Goal: Task Accomplishment & Management: Manage account settings

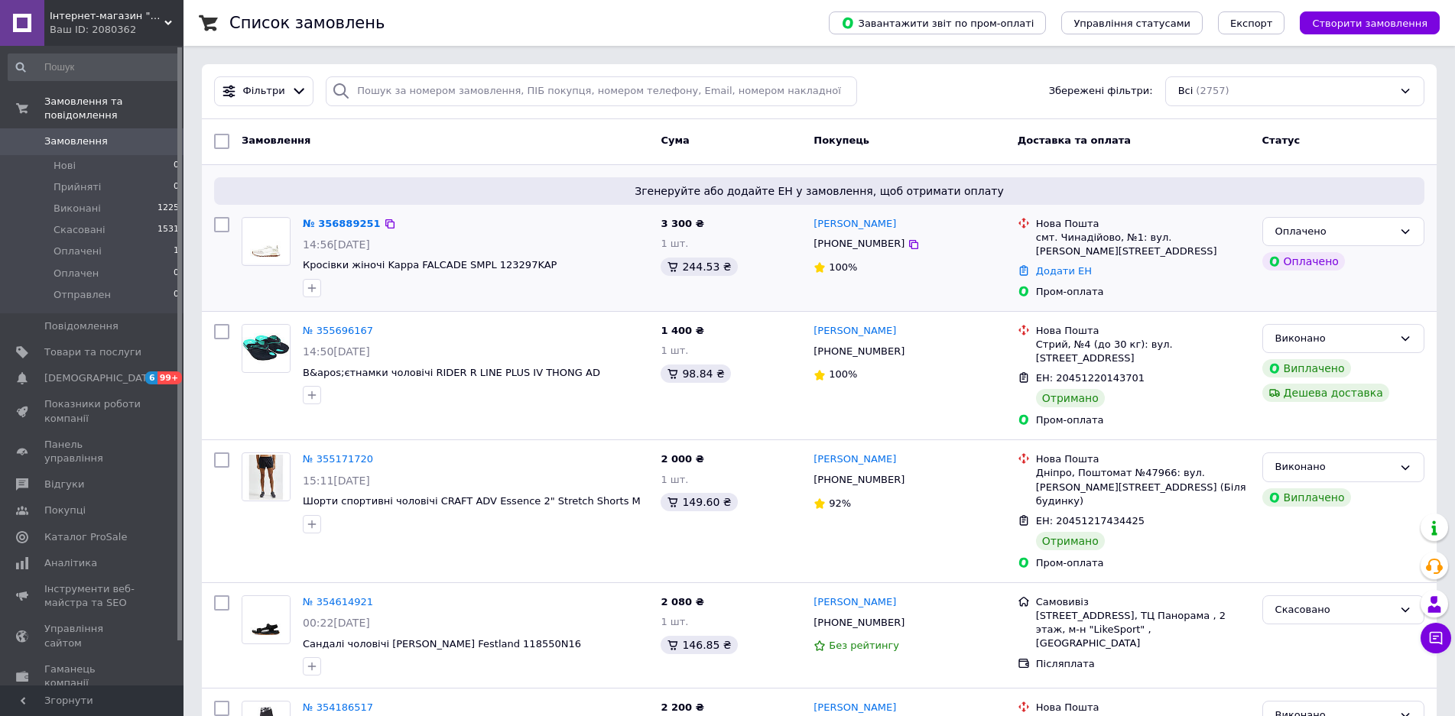
click at [329, 230] on div "№ 356889251" at bounding box center [341, 225] width 81 height 18
click at [333, 229] on link "№ 356889251" at bounding box center [342, 223] width 78 height 11
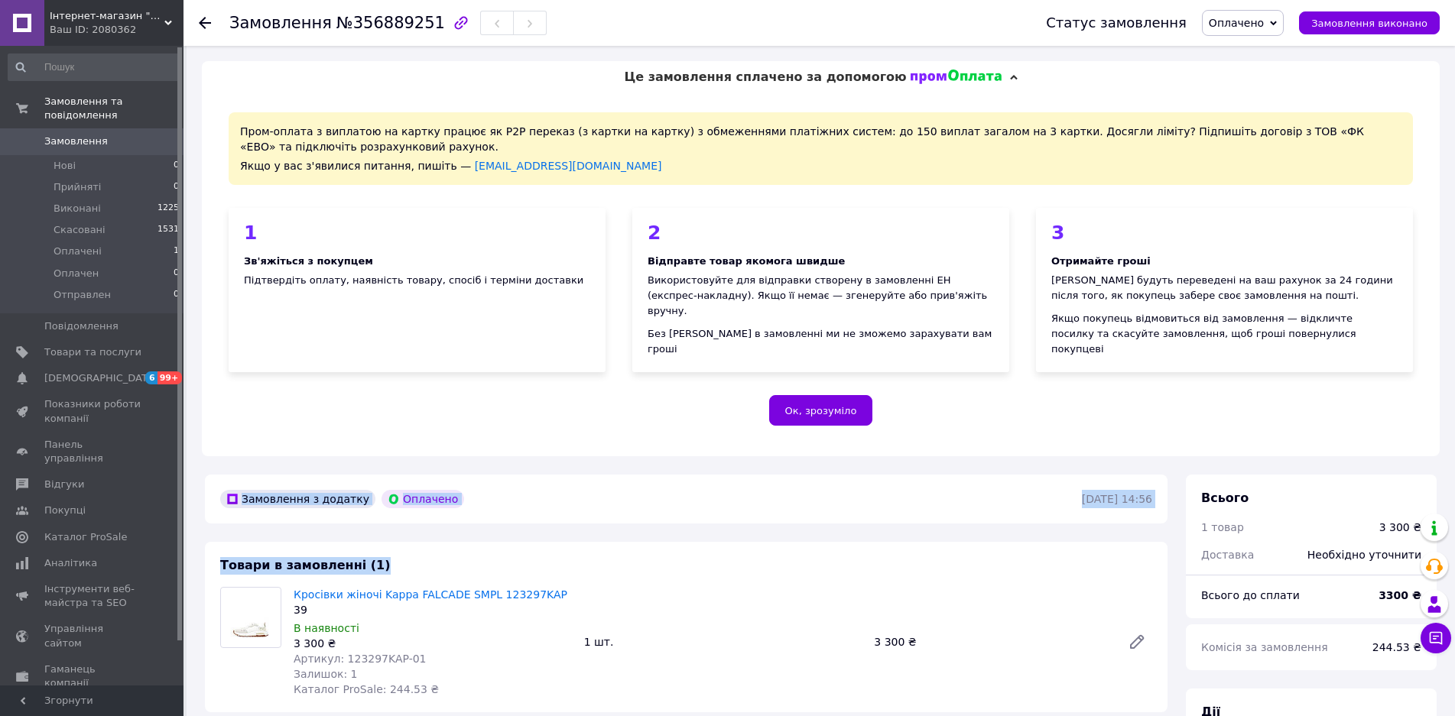
drag, startPoint x: 526, startPoint y: 516, endPoint x: 536, endPoint y: 374, distance: 142.6
drag, startPoint x: 555, startPoint y: 426, endPoint x: 562, endPoint y: 372, distance: 54.7
click at [562, 372] on div "Пром-оплата з виплатою на картку працює як P2P переказ (з картки на картку) з о…" at bounding box center [821, 274] width 1238 height 363
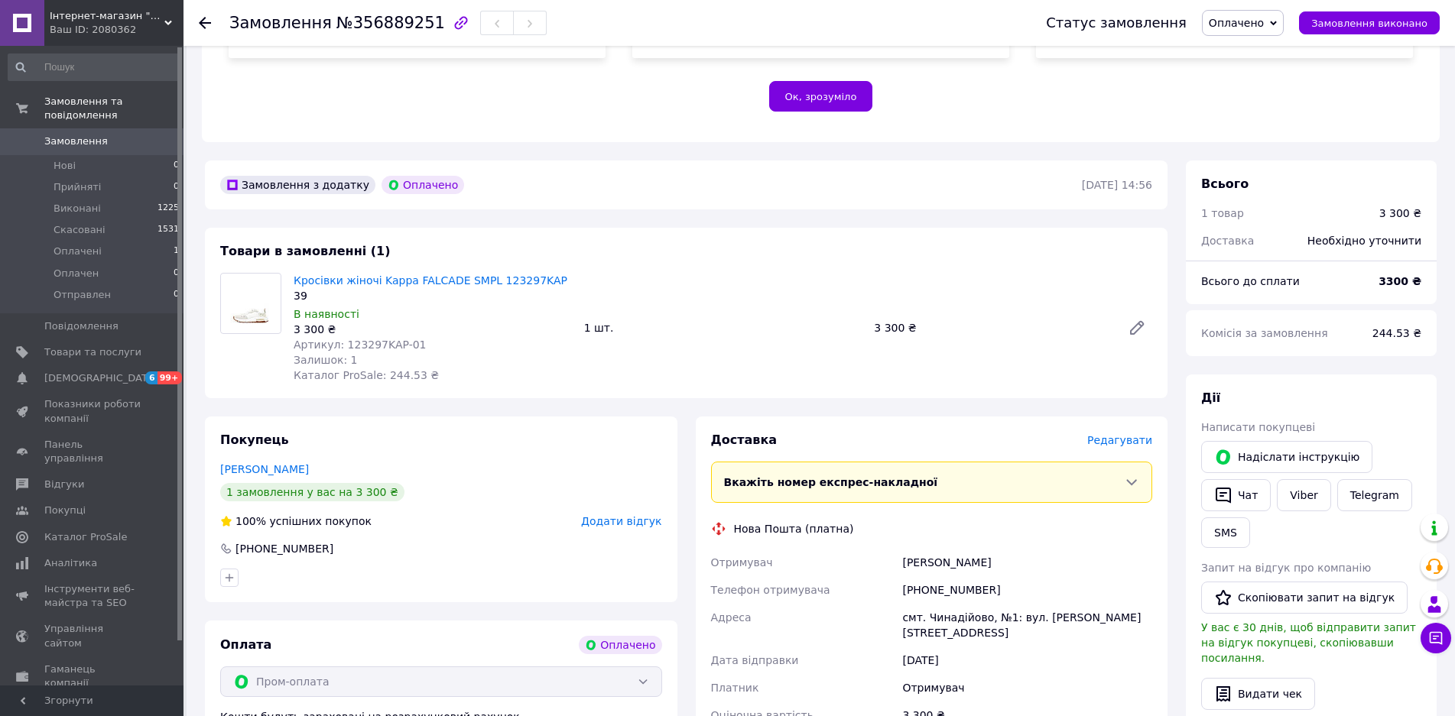
scroll to position [316, 0]
click at [1281, 23] on span "Оплачено" at bounding box center [1243, 23] width 82 height 26
drag, startPoint x: 1273, startPoint y: 57, endPoint x: 1265, endPoint y: 45, distance: 13.8
click at [1272, 56] on li "Прийнято" at bounding box center [1243, 53] width 80 height 23
click at [356, 337] on span "Артикул: 123297KAP-01" at bounding box center [360, 343] width 133 height 12
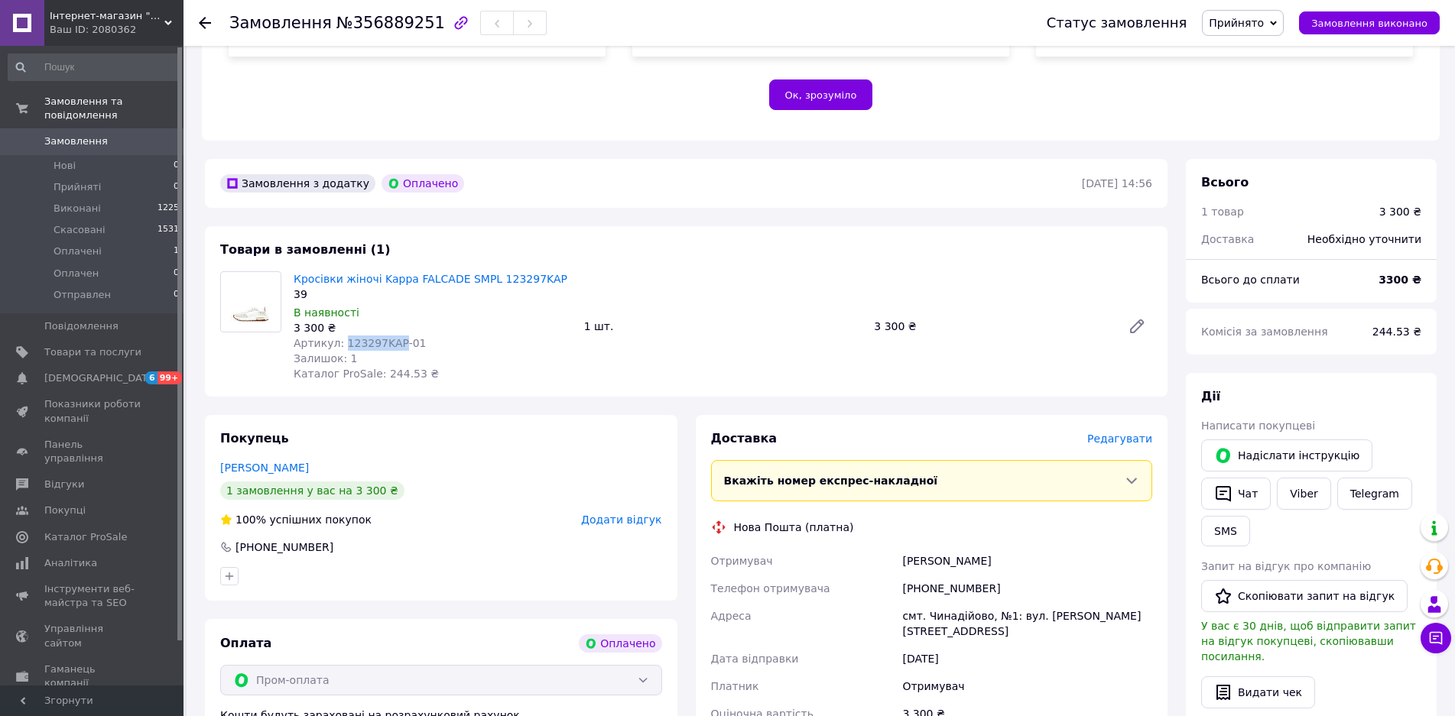
click at [357, 337] on span "Артикул: 123297KAP-01" at bounding box center [360, 343] width 133 height 12
copy span "123297KAP"
drag, startPoint x: 462, startPoint y: 456, endPoint x: 443, endPoint y: 438, distance: 25.4
click at [462, 460] on div "Чорій Андріяна" at bounding box center [441, 467] width 442 height 15
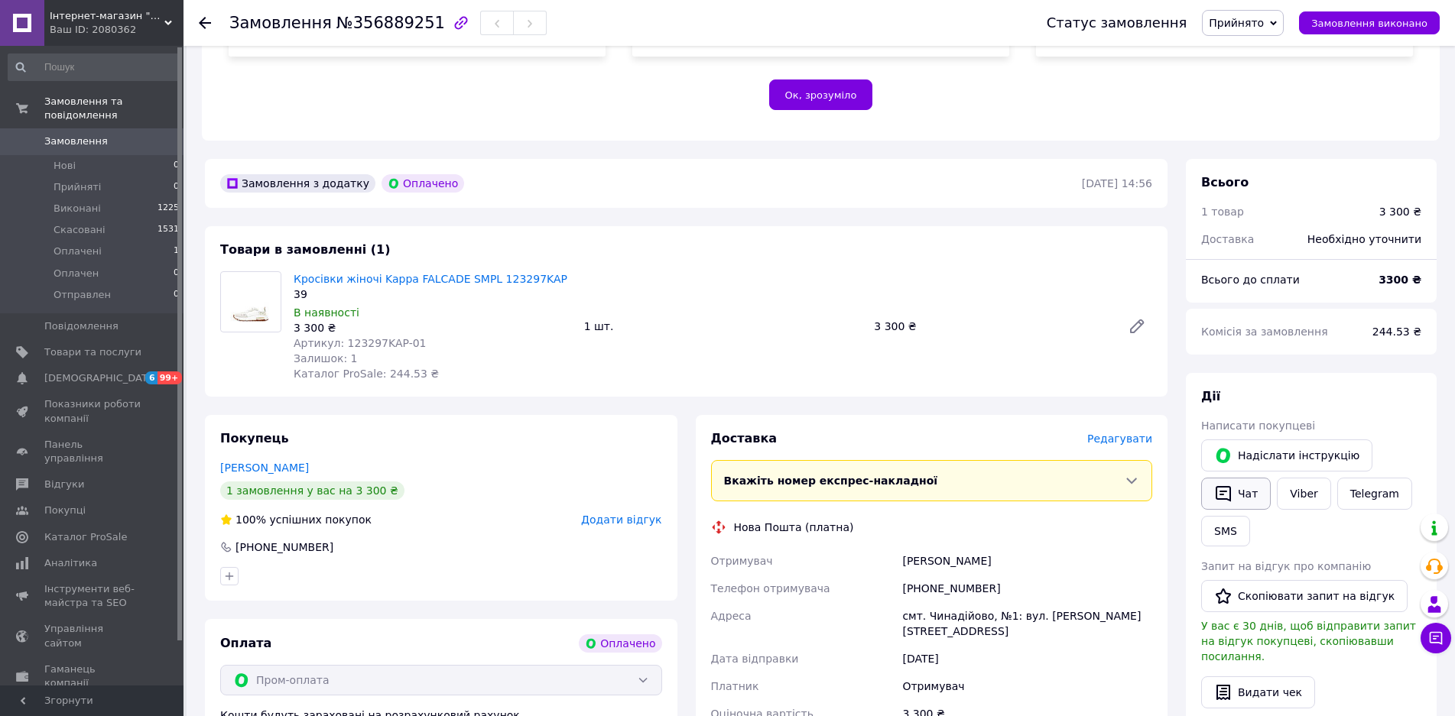
click at [1243, 479] on button "Чат" at bounding box center [1236, 494] width 70 height 32
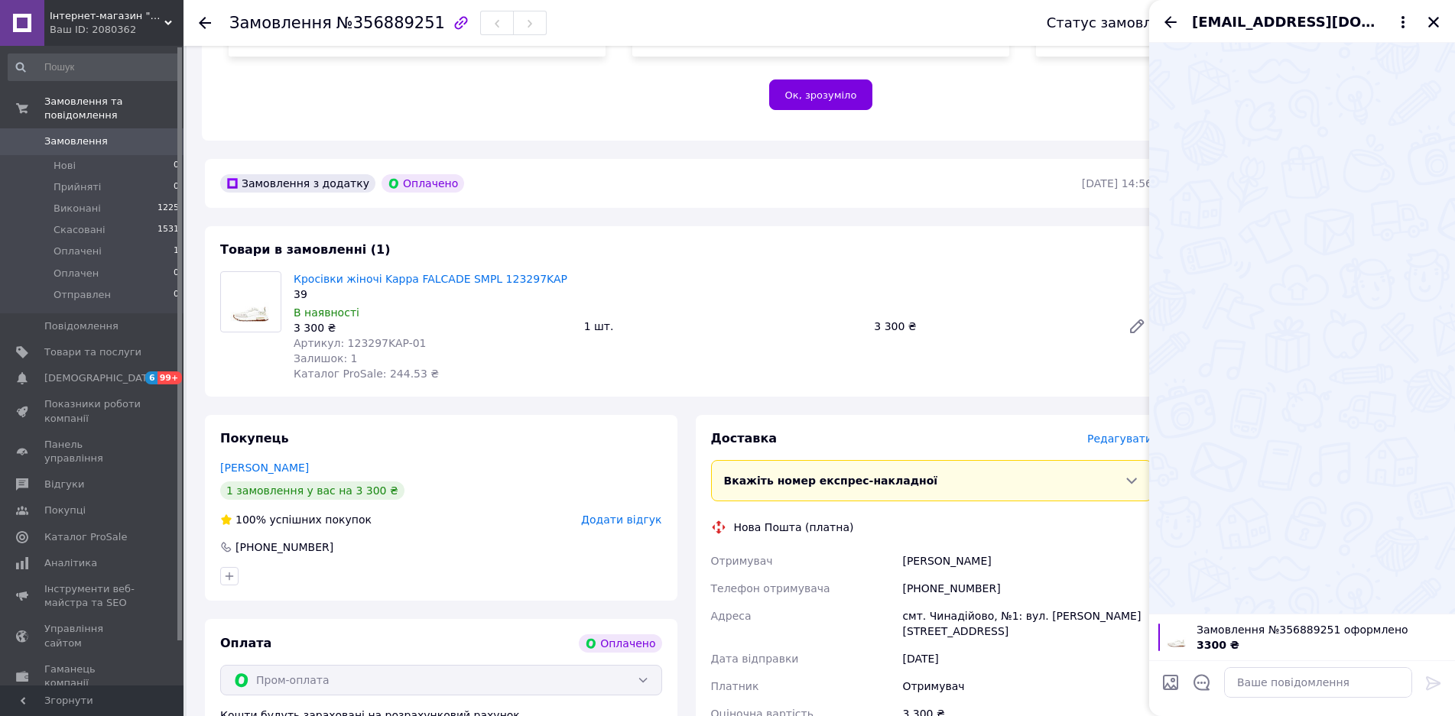
click at [1201, 478] on button "Чат" at bounding box center [1236, 494] width 70 height 32
click at [1268, 682] on textarea at bounding box center [1318, 682] width 188 height 31
type textarea "L"
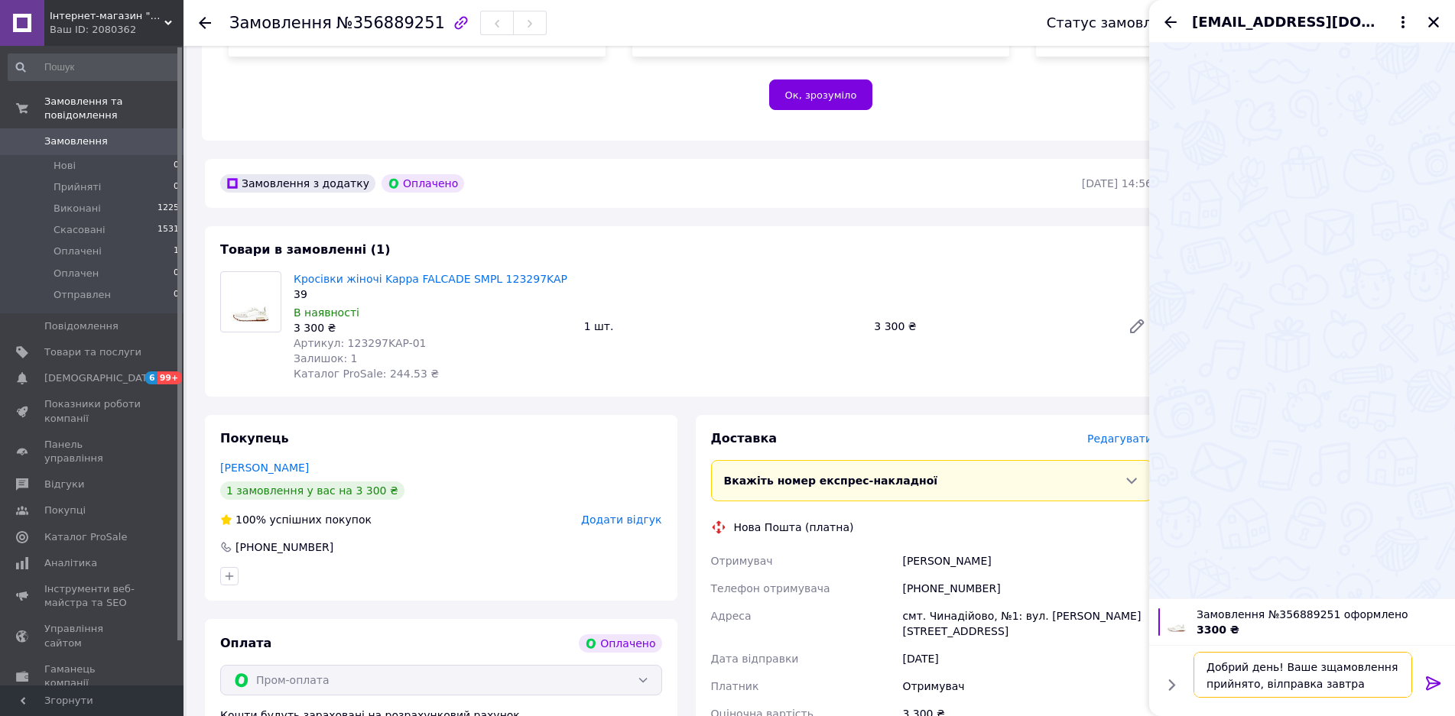
click at [1315, 668] on textarea "Добрий день! Ваше зщамовлення прийнято, вілправка завтра" at bounding box center [1303, 675] width 219 height 46
click at [1272, 686] on textarea "Добрий день! Ваше замовлення прийнято, вілправка завтра" at bounding box center [1303, 675] width 219 height 46
click at [1356, 685] on textarea "Добрий день! Ваше замовлення прийнято, відправка завтра" at bounding box center [1303, 675] width 219 height 46
type textarea "Добрий день! Ваше замовлення прийнято, відправка завтра."
click at [1430, 683] on icon at bounding box center [1433, 684] width 15 height 14
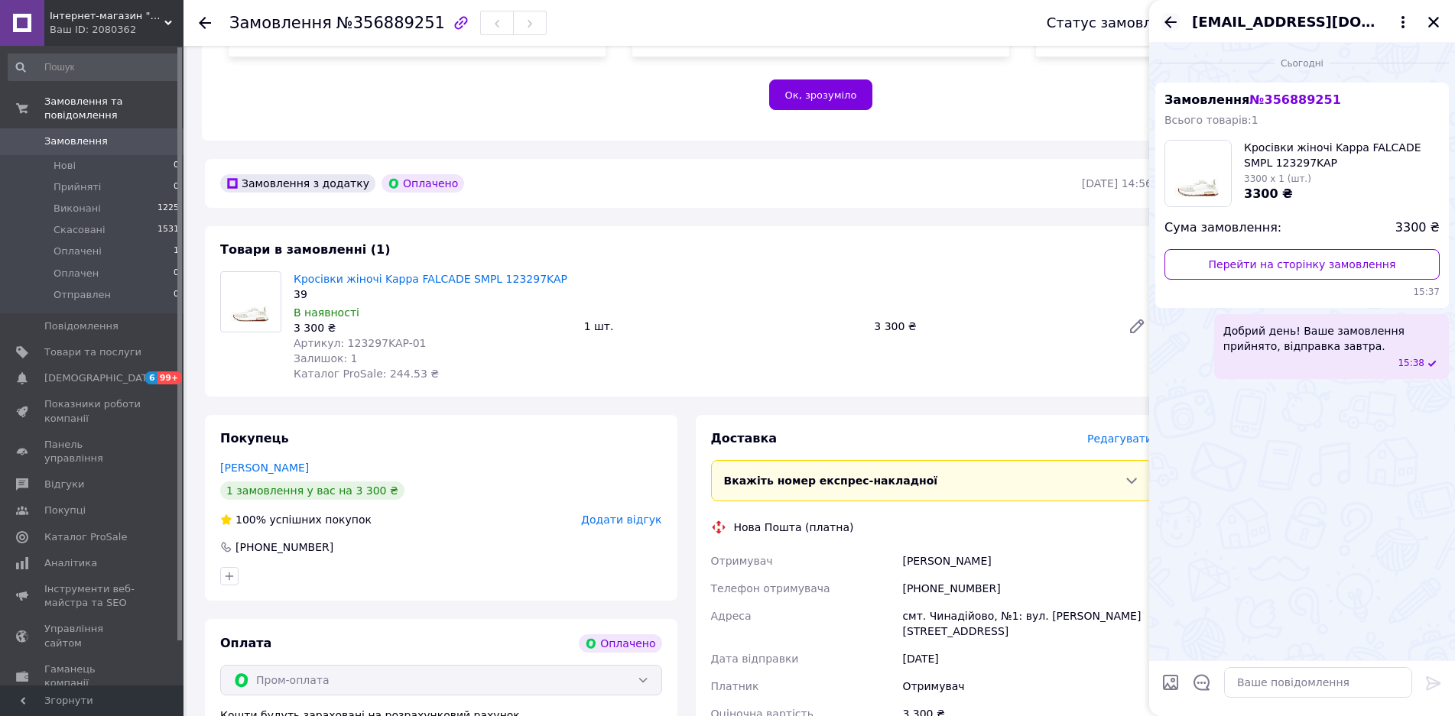
click at [1166, 15] on icon "Назад" at bounding box center [1170, 22] width 18 height 18
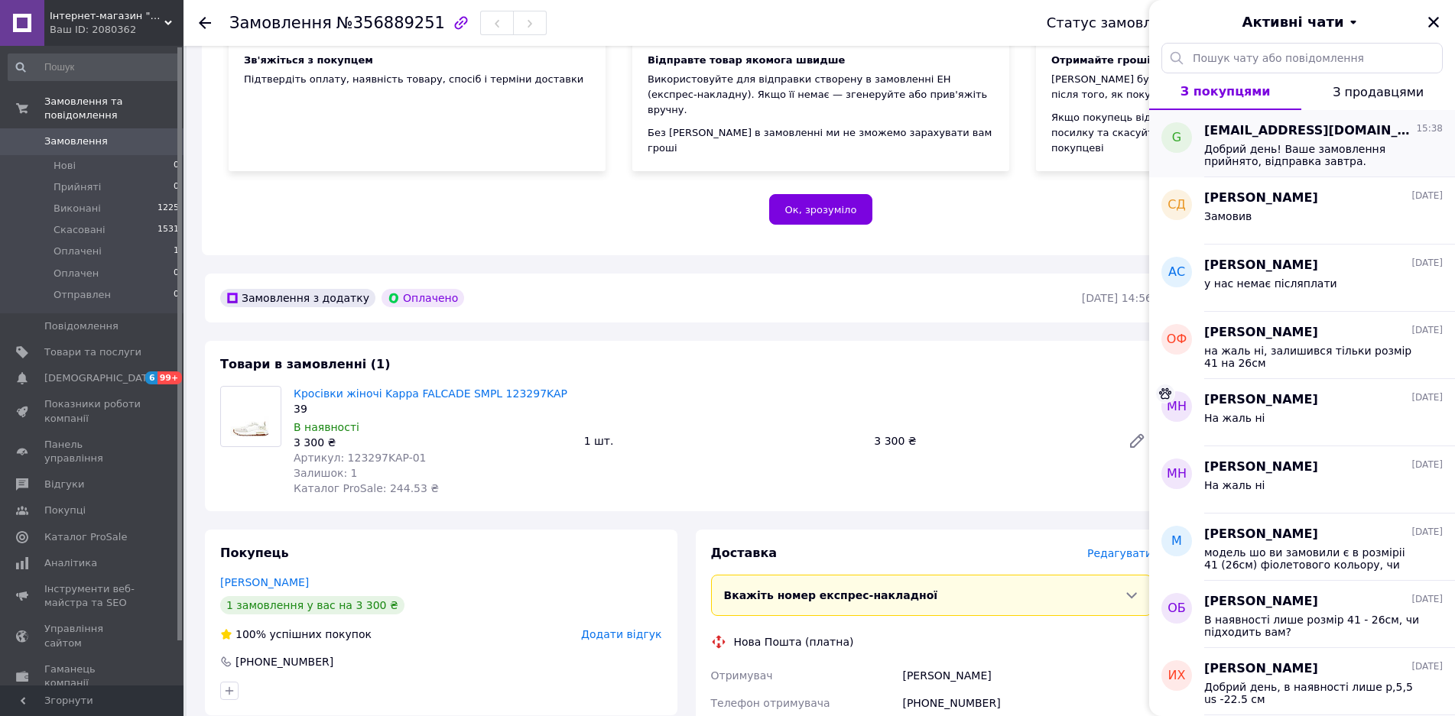
scroll to position [163, 0]
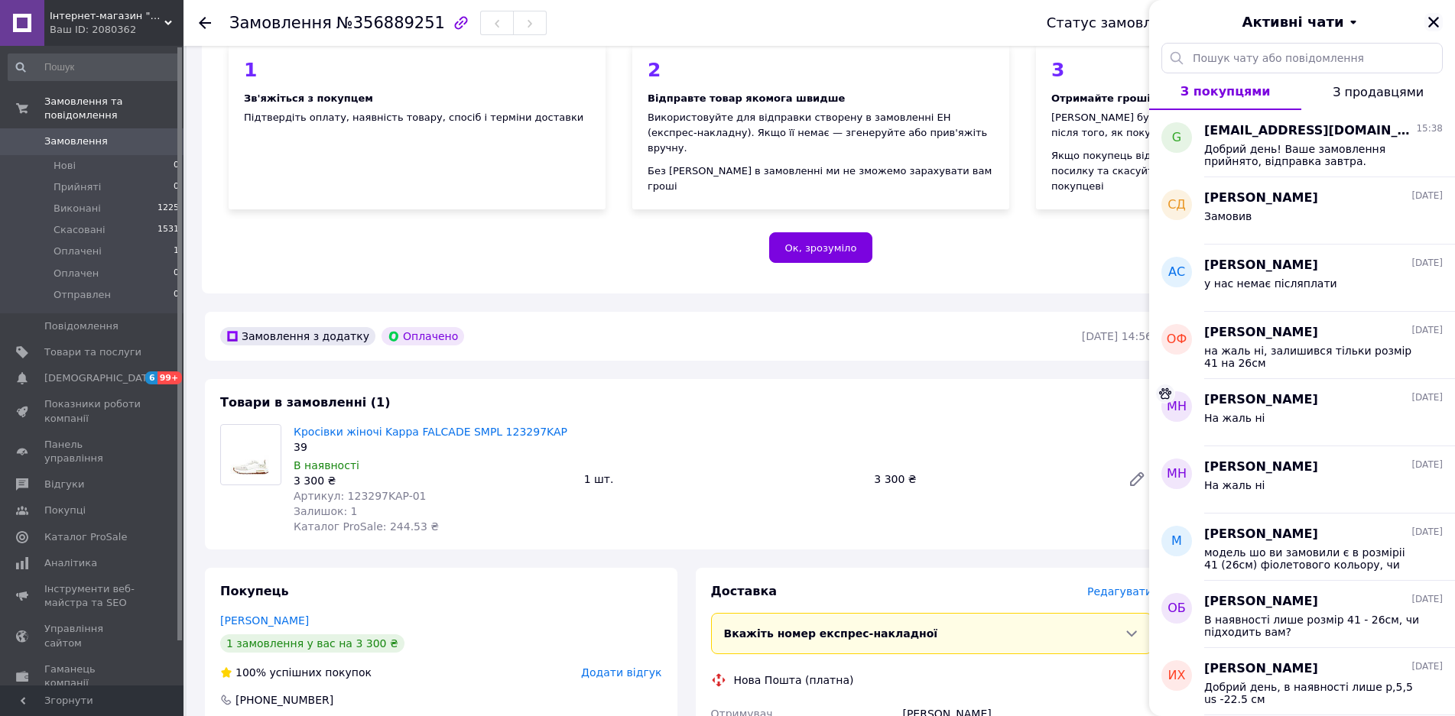
click at [1428, 20] on icon "Закрити" at bounding box center [1434, 22] width 14 height 14
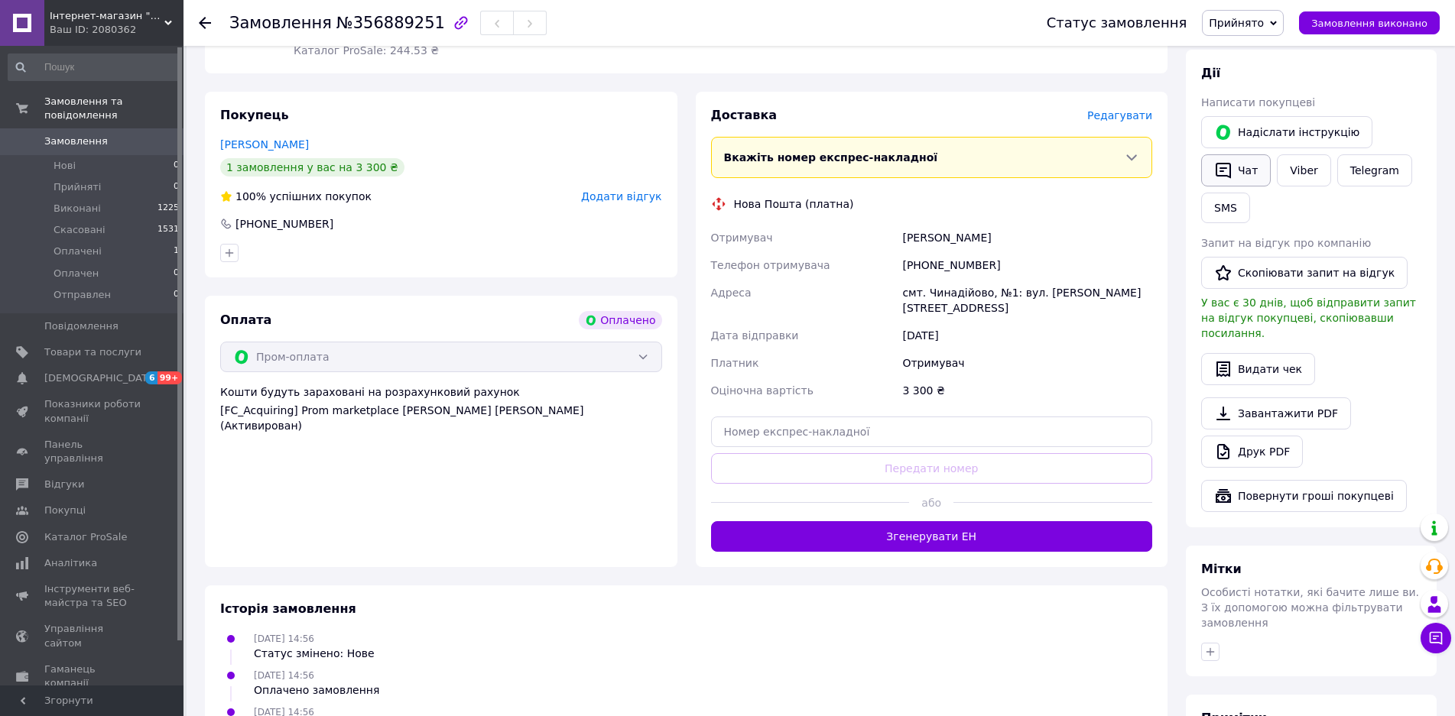
scroll to position [654, 0]
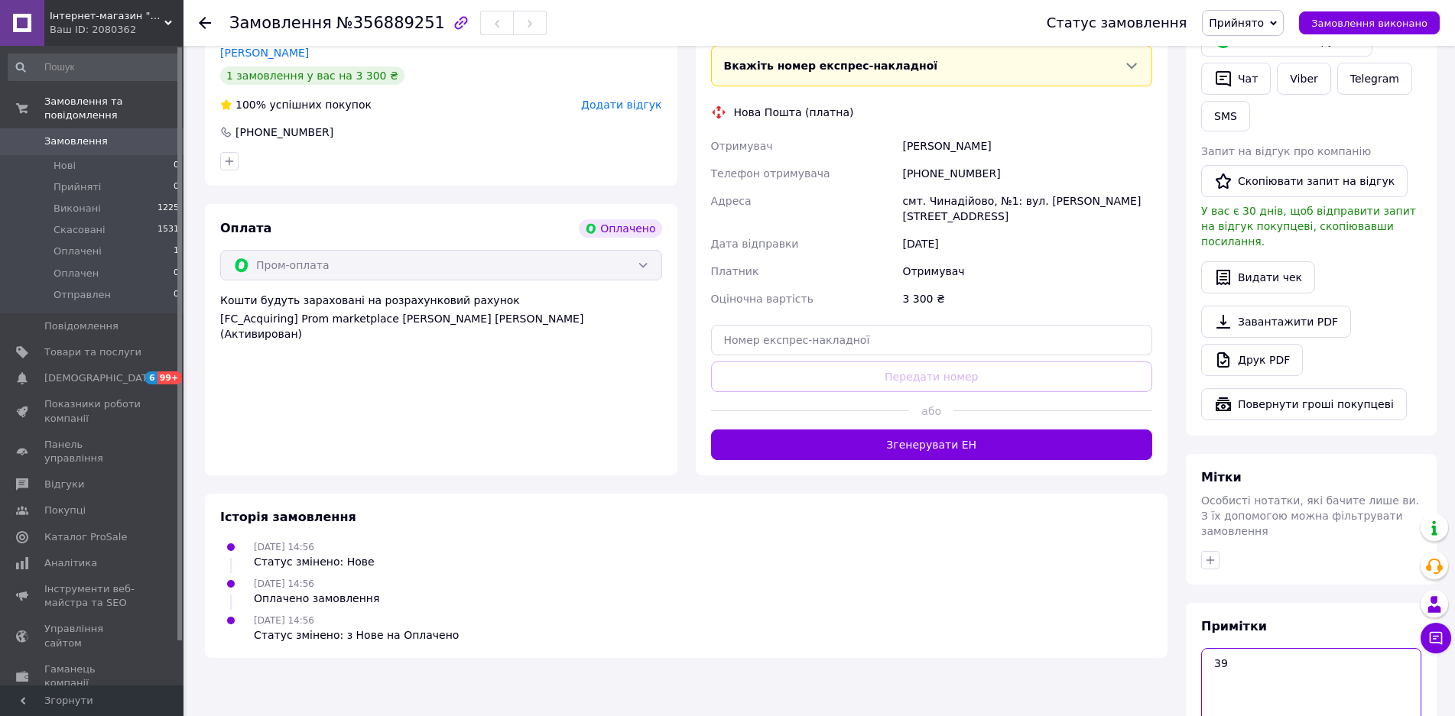
scroll to position [793, 0]
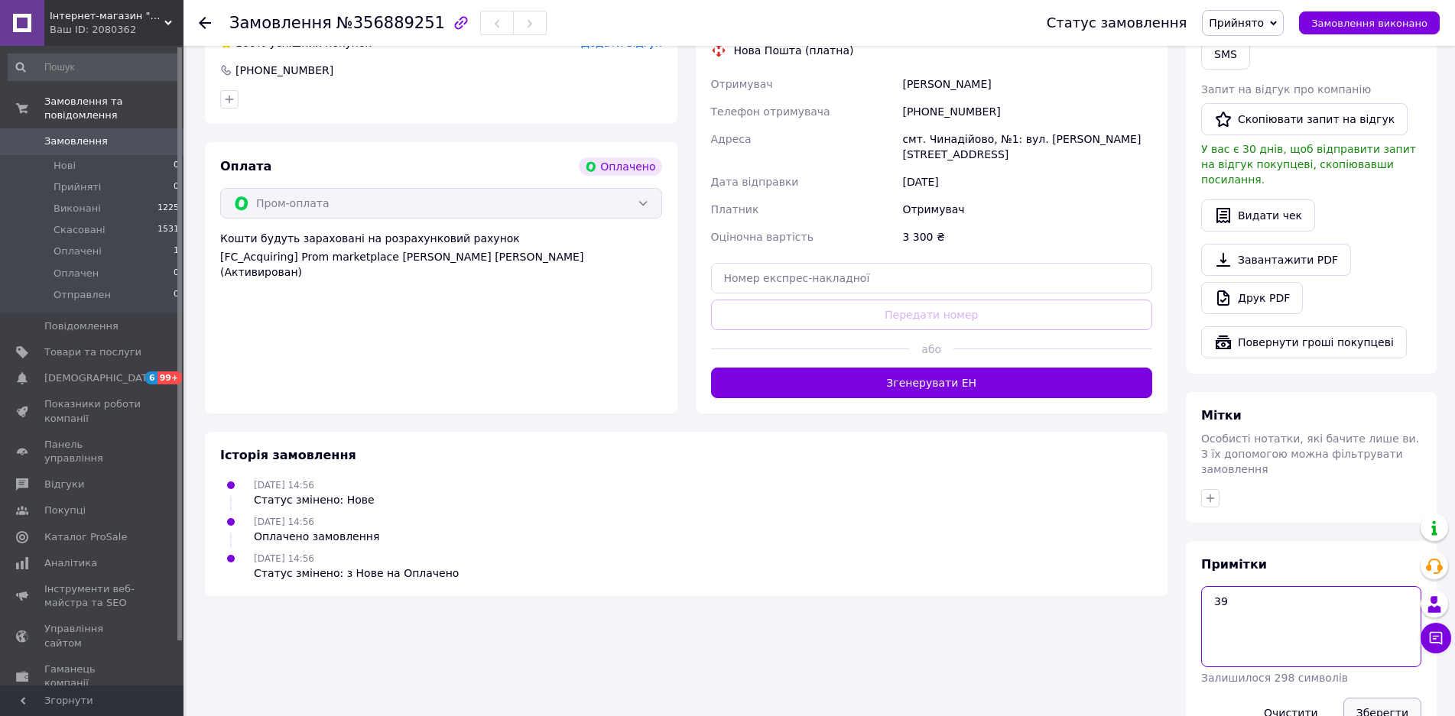
type textarea "39"
click at [1383, 698] on button "Зберегти" at bounding box center [1382, 713] width 78 height 31
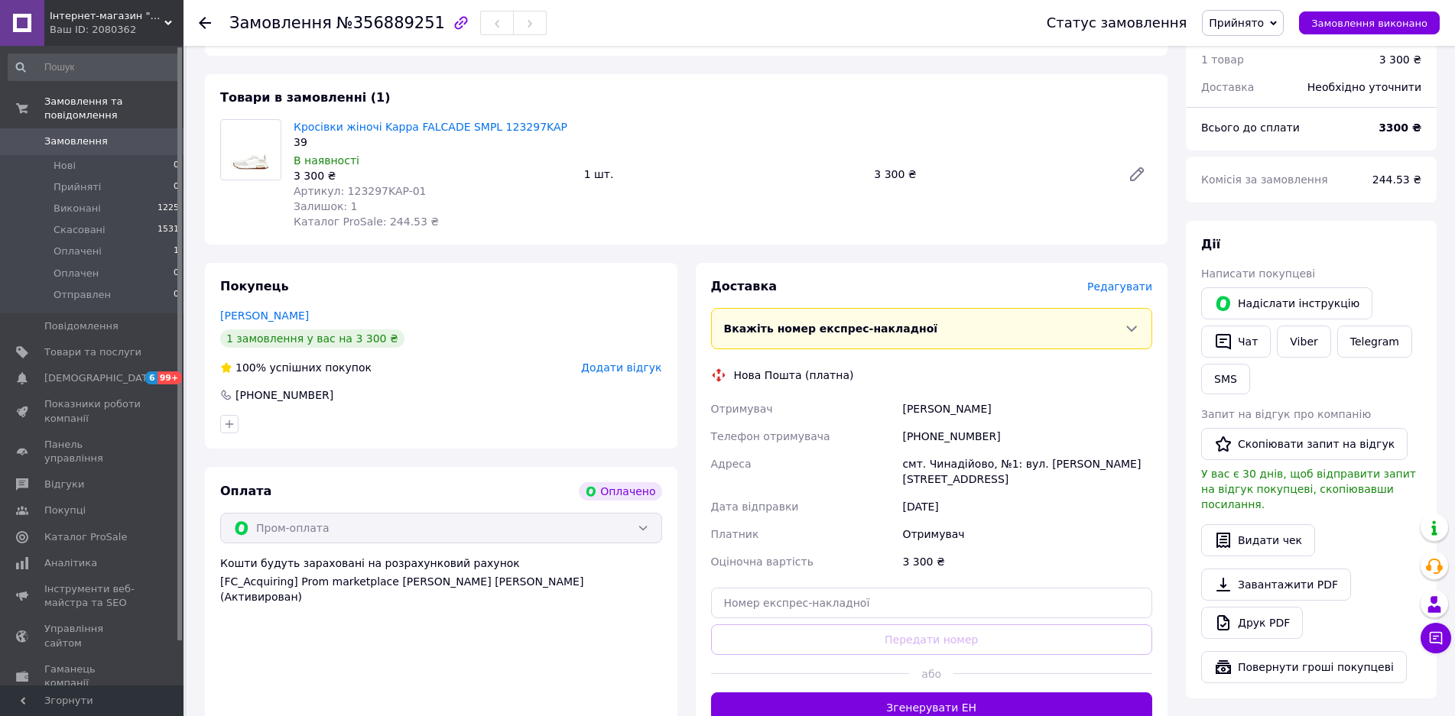
scroll to position [492, 0]
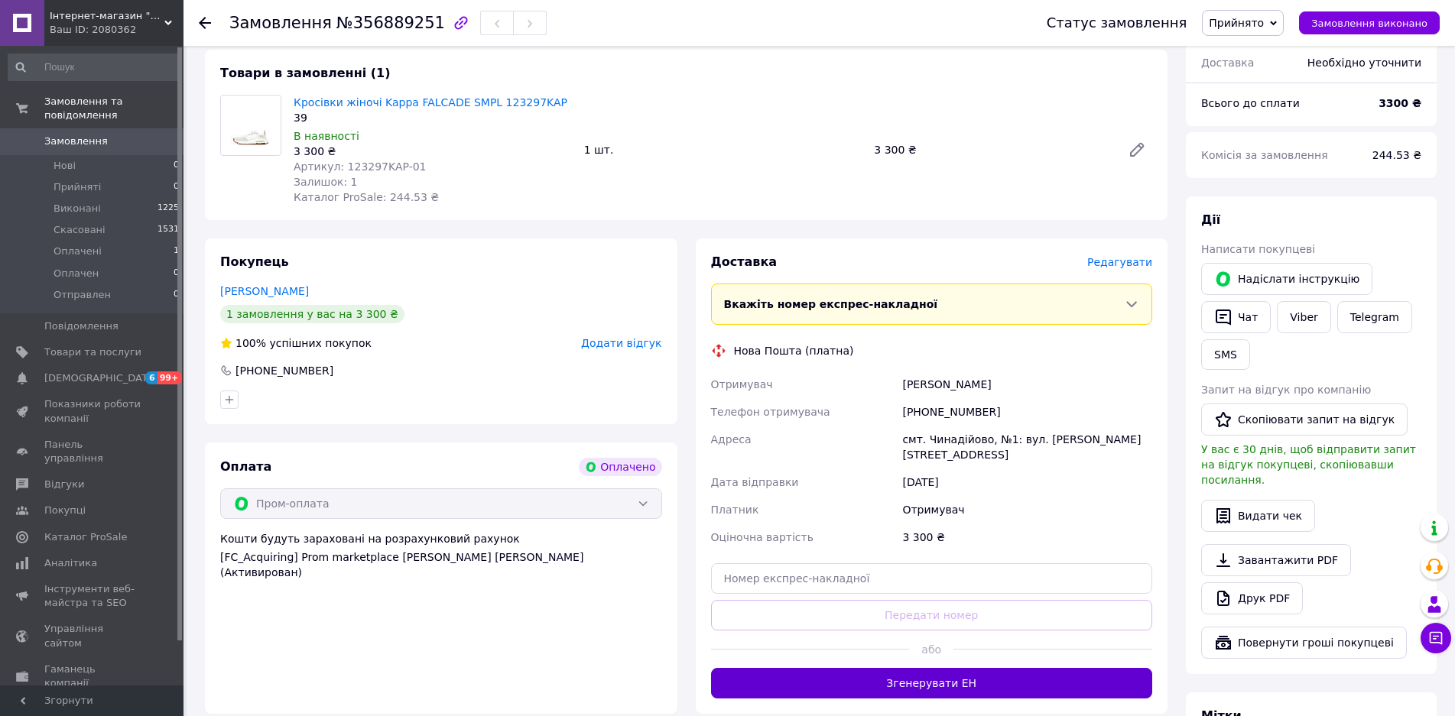
click at [990, 668] on button "Згенерувати ЕН" at bounding box center [932, 683] width 442 height 31
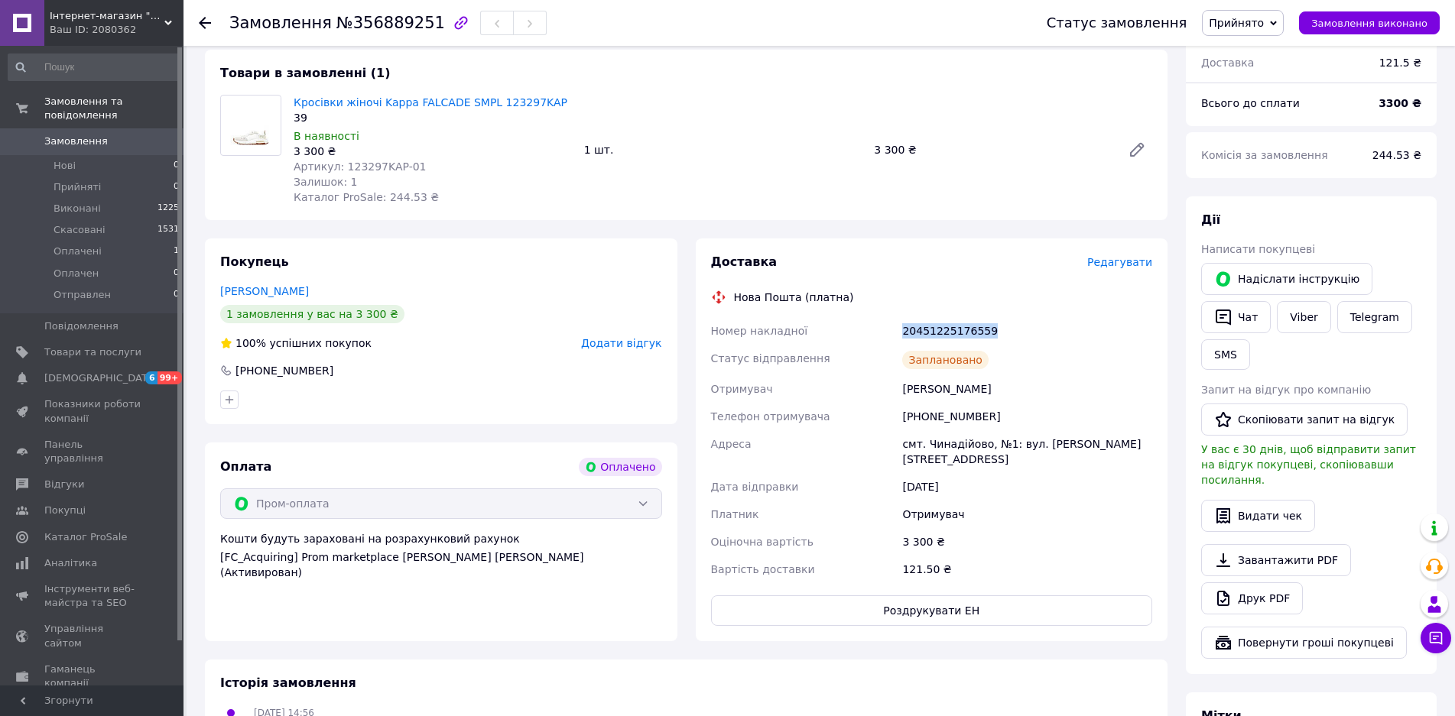
drag, startPoint x: 895, startPoint y: 313, endPoint x: 1021, endPoint y: 317, distance: 125.4
click at [1021, 317] on div "Номер накладної 20451225176559 Статус відправлення Заплановано Отримувач Чорій …" at bounding box center [932, 450] width 448 height 266
copy div "Номер накладної 20451225176559"
click at [1241, 301] on button "Чат" at bounding box center [1236, 317] width 70 height 32
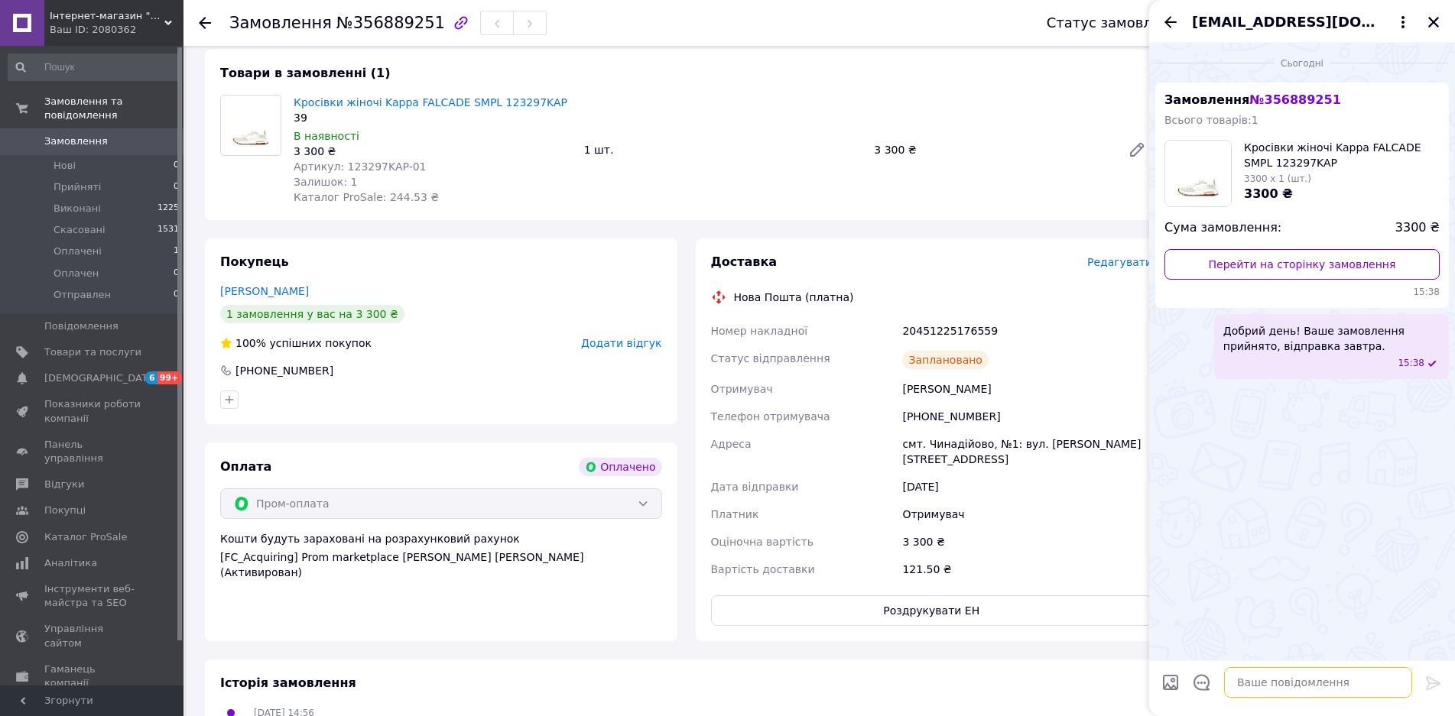
click at [1271, 687] on textarea at bounding box center [1318, 682] width 188 height 31
paste textarea "20451225176559"
type textarea "ттн 20451225176559"
click at [1432, 677] on icon at bounding box center [1433, 683] width 18 height 18
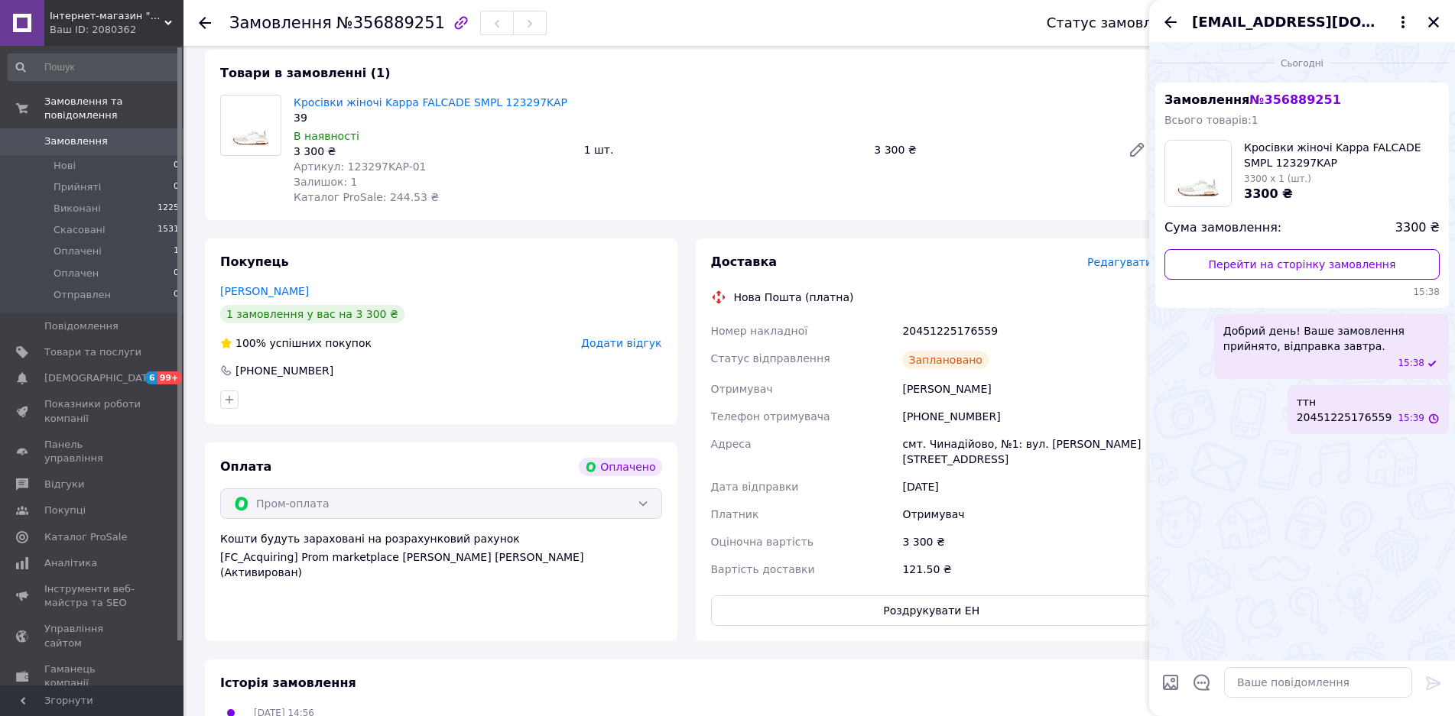
scroll to position [0, 0]
click at [1168, 21] on icon "Назад" at bounding box center [1170, 21] width 12 height 11
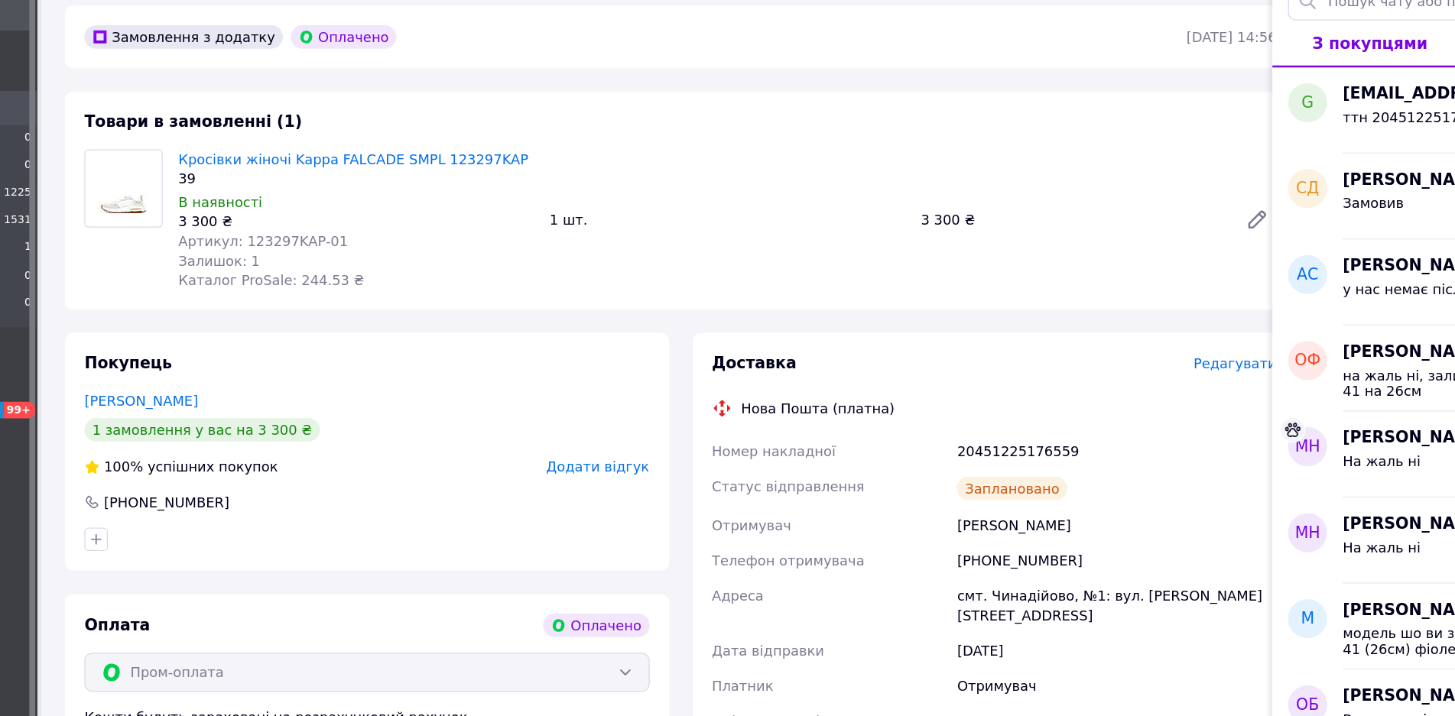
scroll to position [412, 0]
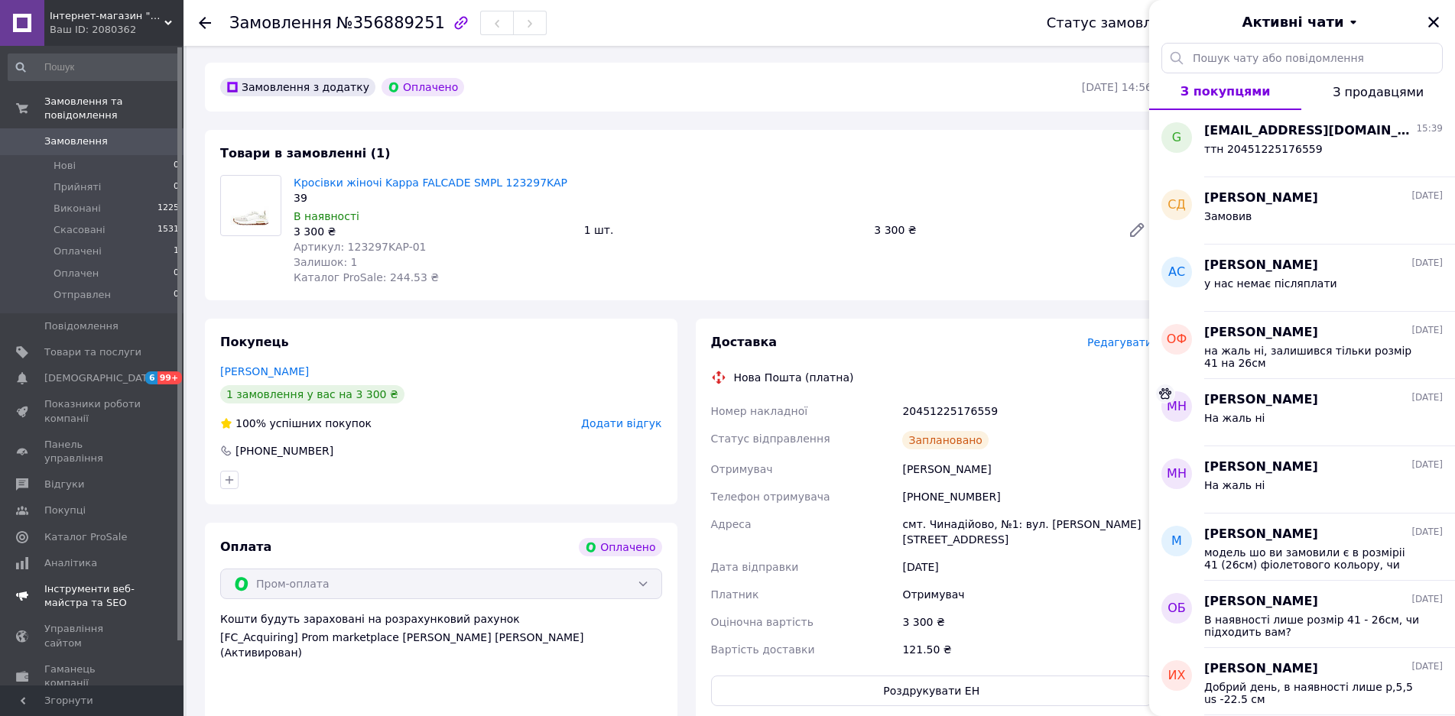
click at [1428, 21] on icon "Закрити" at bounding box center [1434, 22] width 14 height 14
